Goal: Information Seeking & Learning: Learn about a topic

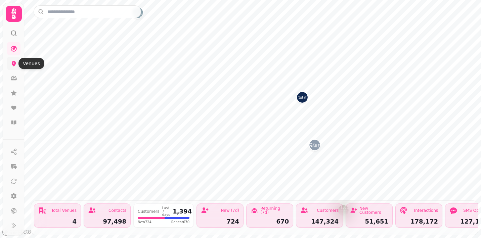
click at [14, 67] on link at bounding box center [13, 63] width 13 height 13
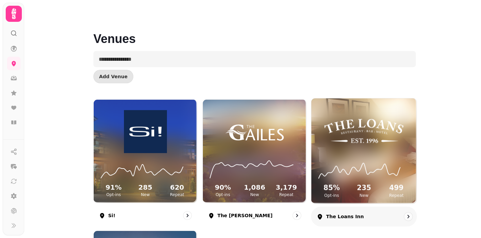
click at [335, 108] on div "85 % Opt-ins 235 New 499 Repeat" at bounding box center [364, 150] width 105 height 105
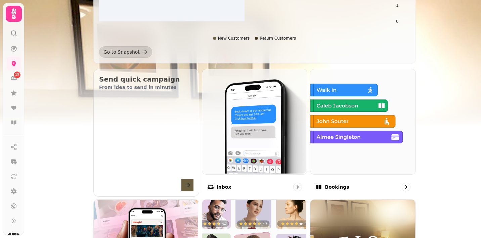
scroll to position [187, 0]
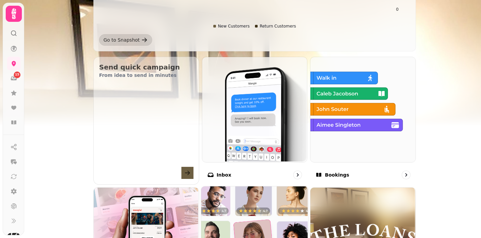
click at [263, 211] on img at bounding box center [253, 239] width 107 height 107
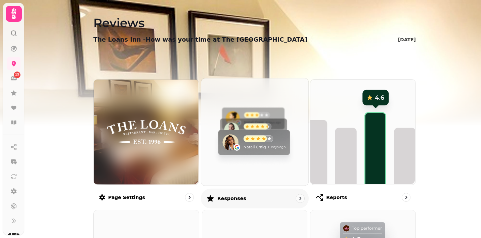
click at [249, 124] on img at bounding box center [253, 131] width 107 height 107
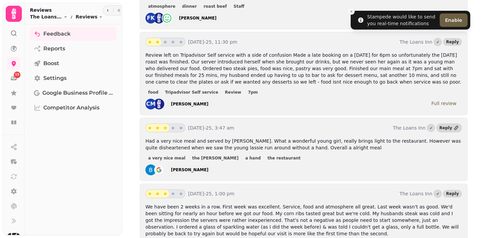
scroll to position [311, 0]
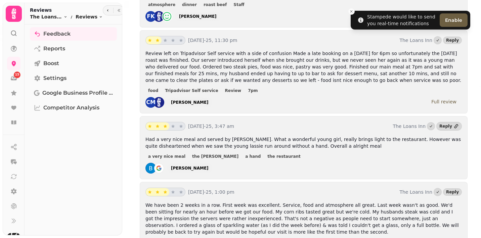
click at [261, 75] on span "Review left on Tripadvisor Self service with a side of confusion Made a late bo…" at bounding box center [304, 67] width 316 height 32
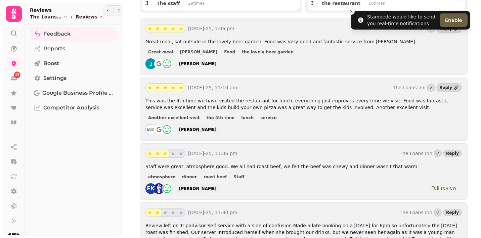
scroll to position [149, 0]
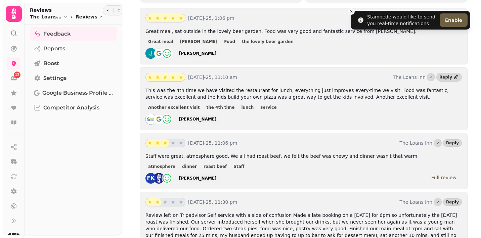
click at [285, 76] on p "[DATE]-25, 11:10 am" at bounding box center [289, 77] width 202 height 7
click at [287, 105] on div "Another excellent visit the 4th time lunch service" at bounding box center [304, 107] width 317 height 8
click at [287, 78] on p "[DATE]-25, 11:10 am" at bounding box center [289, 77] width 202 height 7
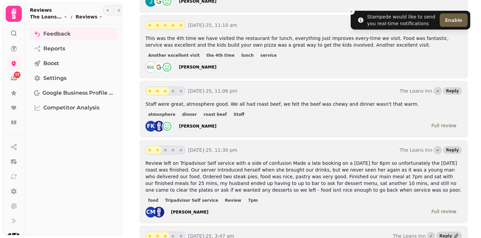
scroll to position [202, 0]
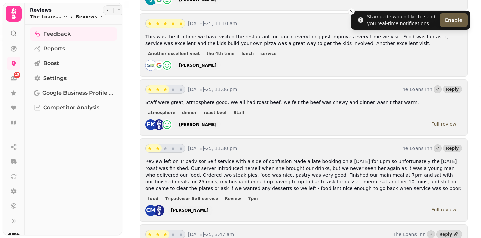
click at [279, 112] on div "atmosphere dinner roast beef Staff" at bounding box center [304, 113] width 317 height 8
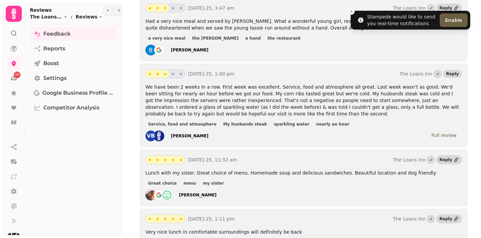
scroll to position [430, 0]
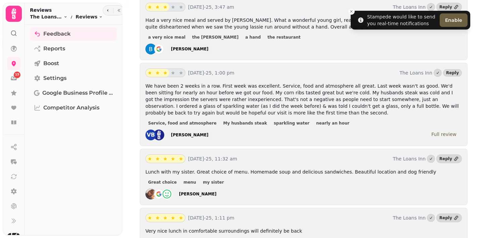
click at [280, 77] on div "[DATE]-25, 1:00 pm The Loans Inn Reply" at bounding box center [304, 73] width 317 height 9
click at [254, 98] on span "We have been 2 weeks in a row. First week was excellent. Service, food and atmo…" at bounding box center [303, 99] width 314 height 32
click at [329, 117] on div "We have been 2 weeks in a row. First week was excellent. Service, food and atmo…" at bounding box center [304, 112] width 317 height 58
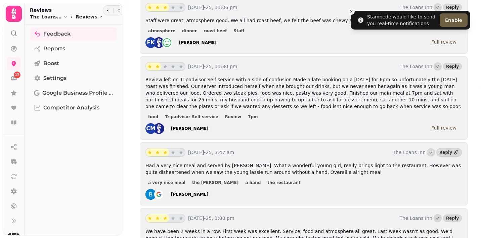
scroll to position [0, 0]
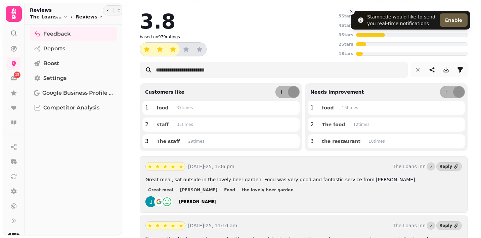
click at [287, 30] on div "3.8" at bounding box center [238, 21] width 196 height 20
click at [265, 34] on div "3.8 based on 979 ratings" at bounding box center [238, 33] width 196 height 45
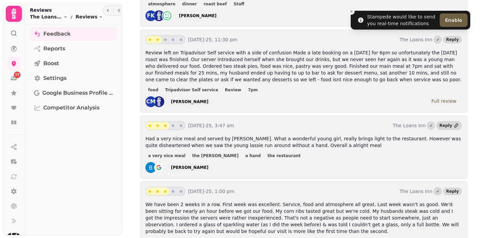
scroll to position [314, 0]
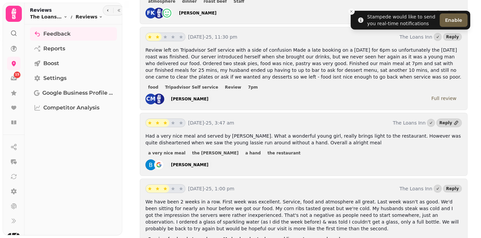
click at [277, 92] on div "Review left on Tripadvisor Self service with a side of confusion Made a late bo…" at bounding box center [304, 76] width 317 height 58
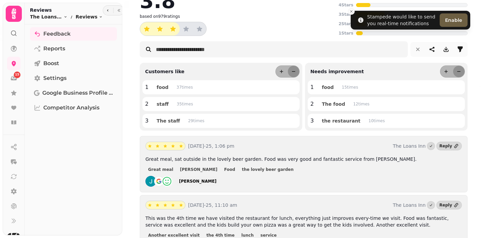
scroll to position [0, 0]
